Goal: Information Seeking & Learning: Learn about a topic

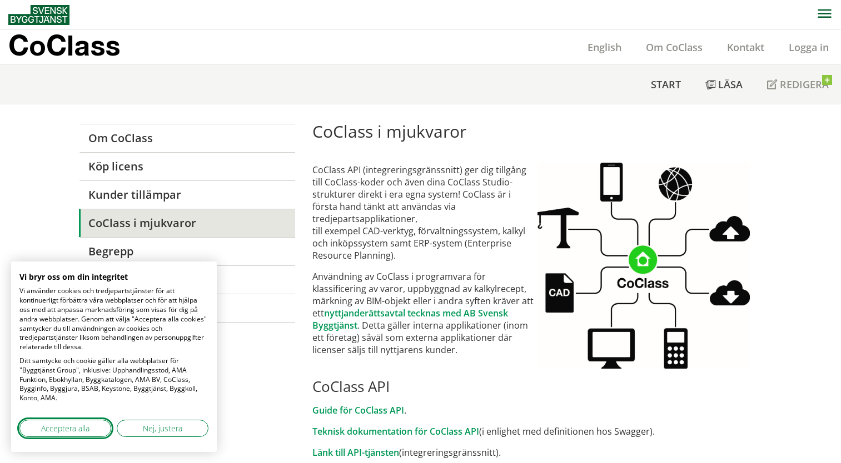
click at [88, 427] on span "Acceptera alla" at bounding box center [65, 429] width 48 height 12
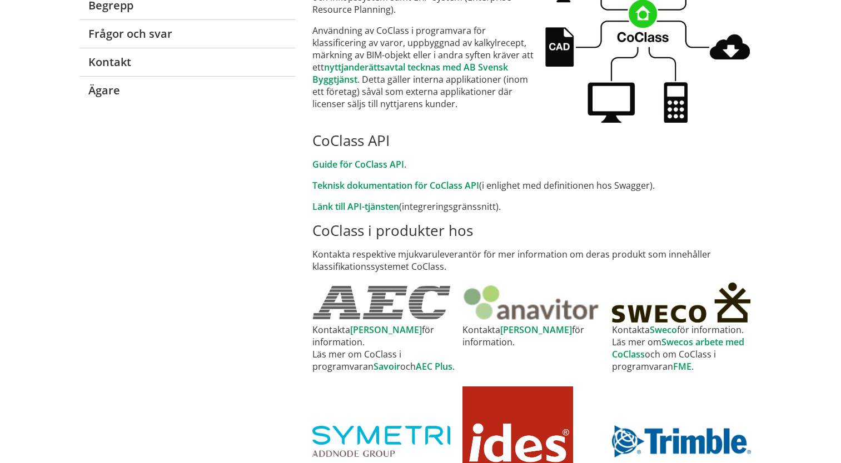
scroll to position [245, 0]
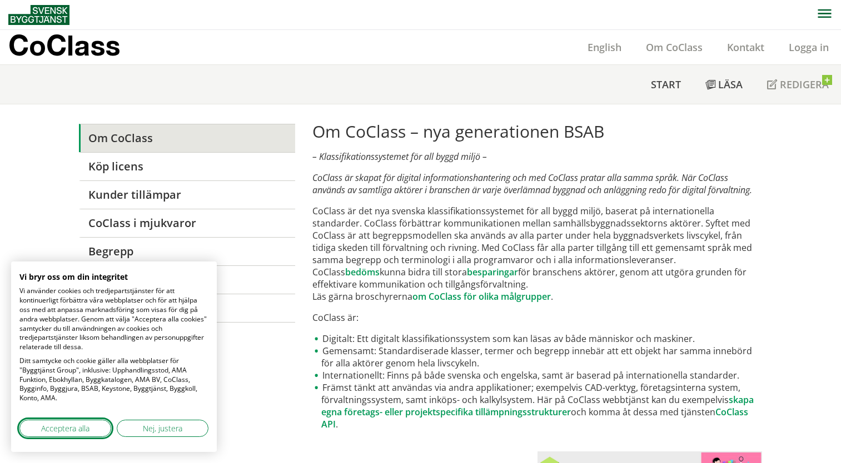
click at [73, 432] on span "Acceptera alla" at bounding box center [65, 429] width 48 height 12
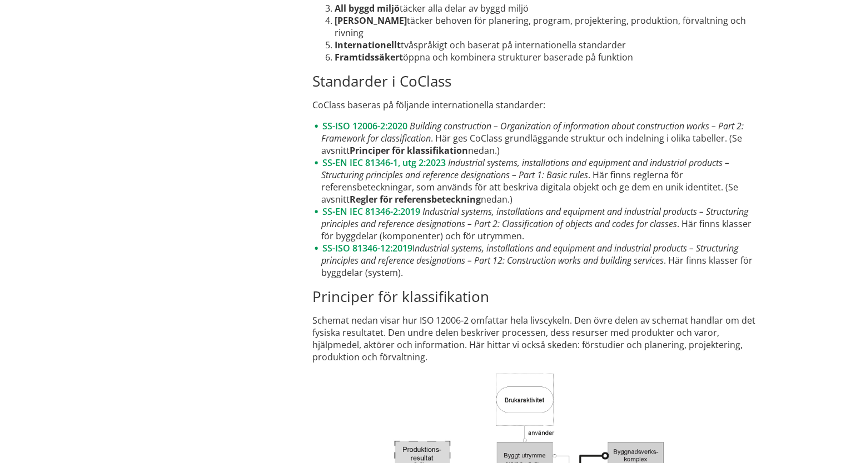
scroll to position [1505, 0]
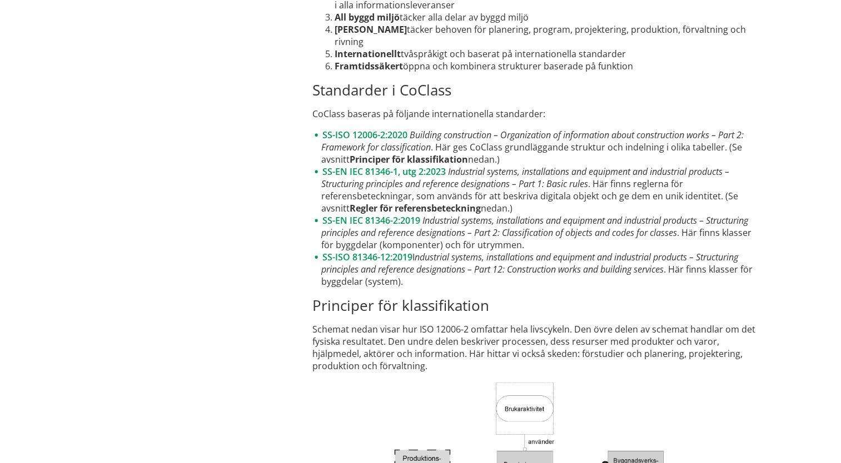
drag, startPoint x: 308, startPoint y: 114, endPoint x: 585, endPoint y: 241, distance: 304.1
drag, startPoint x: 405, startPoint y: 282, endPoint x: 313, endPoint y: 266, distance: 93.7
click at [313, 266] on li "SS-ISO 81346-12:2019 I ndustrial systems, installations and equipment and indus…" at bounding box center [537, 269] width 450 height 37
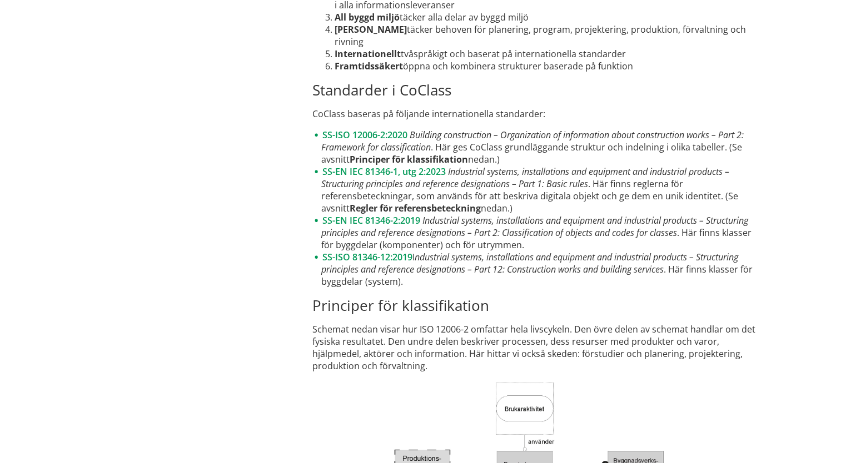
drag, startPoint x: 283, startPoint y: 127, endPoint x: 351, endPoint y: 117, distance: 69.2
drag, startPoint x: 351, startPoint y: 117, endPoint x: 333, endPoint y: 114, distance: 17.9
click at [333, 114] on p "CoClass baseras på följande internationella standarder:" at bounding box center [537, 114] width 450 height 12
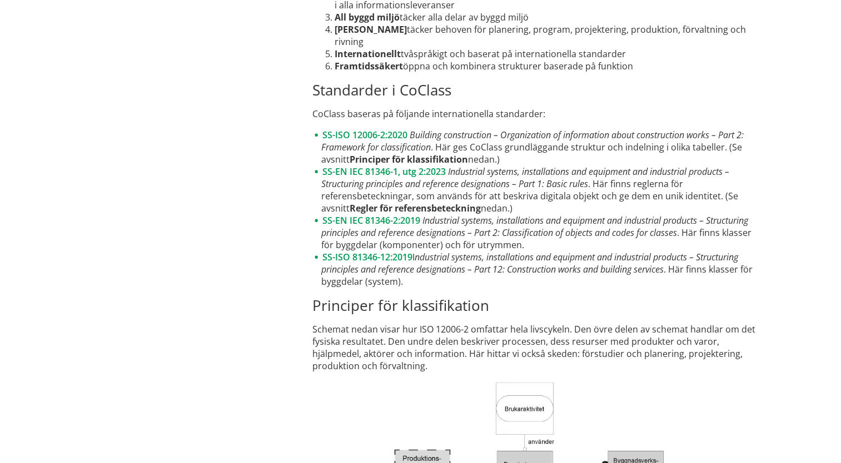
click at [333, 114] on p "CoClass baseras på följande internationella standarder:" at bounding box center [537, 114] width 450 height 12
drag, startPoint x: 356, startPoint y: 145, endPoint x: 437, endPoint y: 150, distance: 81.8
click at [437, 150] on li "SS-ISO 12006-2:2020 Building construction – Organization of information about c…" at bounding box center [537, 147] width 450 height 37
drag, startPoint x: 589, startPoint y: 251, endPoint x: 510, endPoint y: 256, distance: 79.6
click at [510, 256] on em "ndustrial systems, installations and equipment and industrial products – Struct…" at bounding box center [529, 263] width 417 height 24
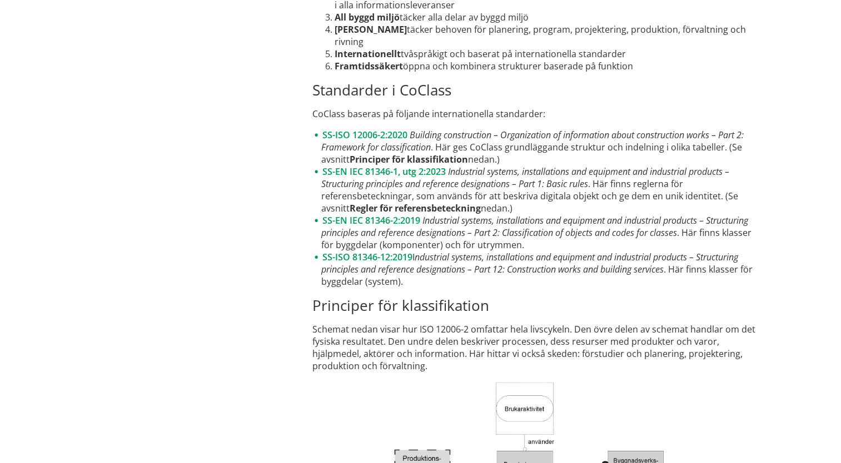
drag, startPoint x: 401, startPoint y: 337, endPoint x: 456, endPoint y: 352, distance: 56.9
click at [456, 352] on p "Schemat nedan visar hur ISO 12006-2 omfattar hela livscykeln. Den övre delen av…" at bounding box center [537, 347] width 450 height 49
